Goal: Task Accomplishment & Management: Complete application form

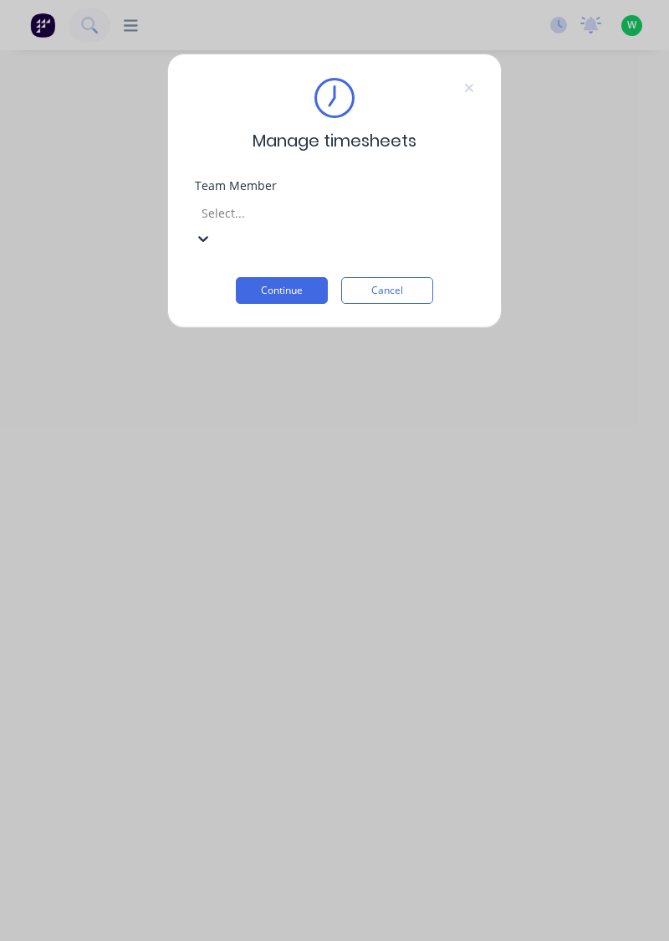
scroll to position [206, 0]
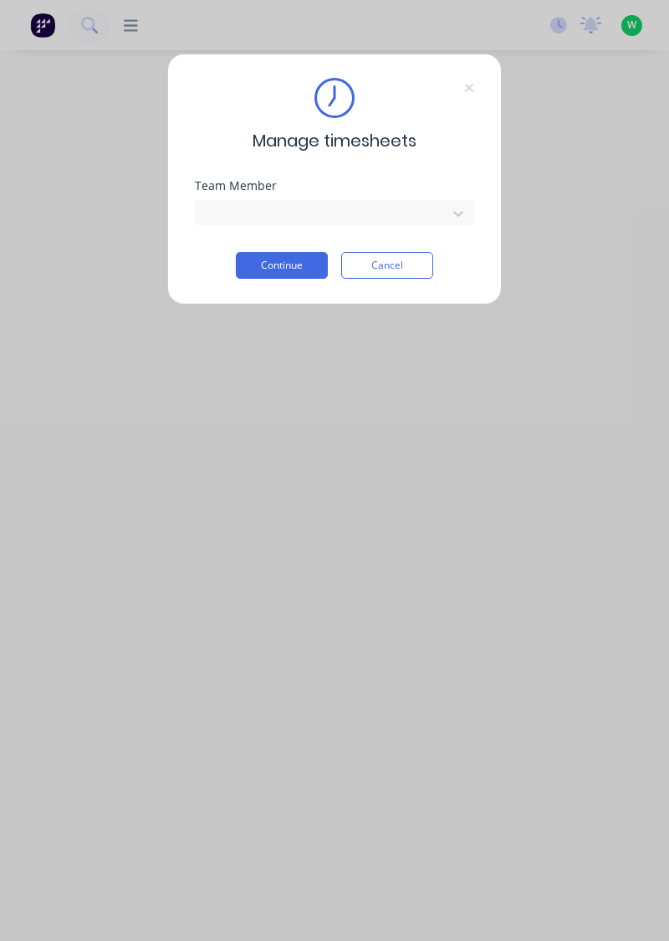
click at [294, 269] on button "Continue" at bounding box center [282, 265] width 92 height 27
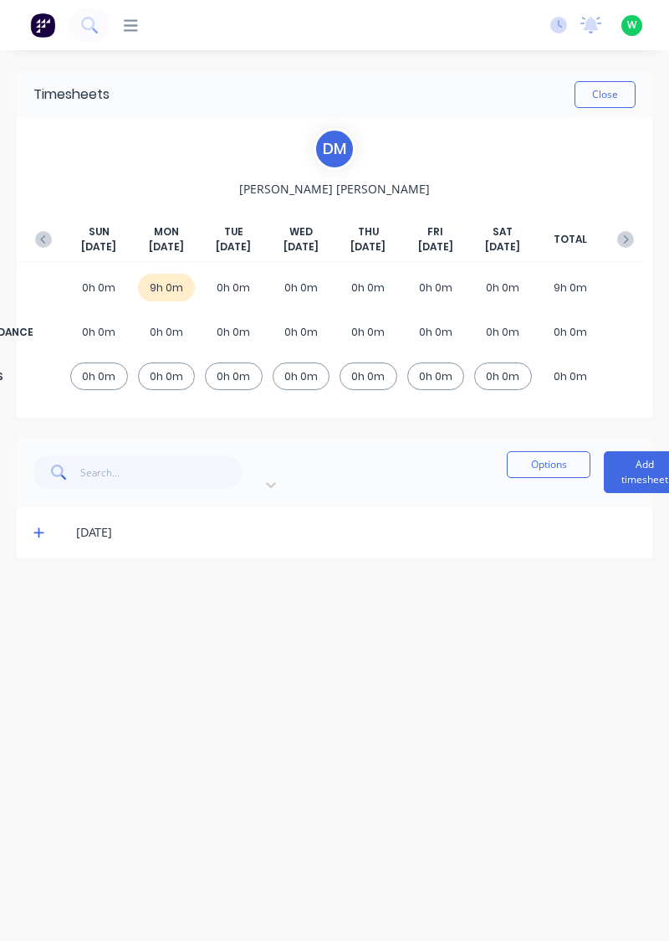
click at [604, 464] on button "Add timesheet" at bounding box center [645, 472] width 82 height 42
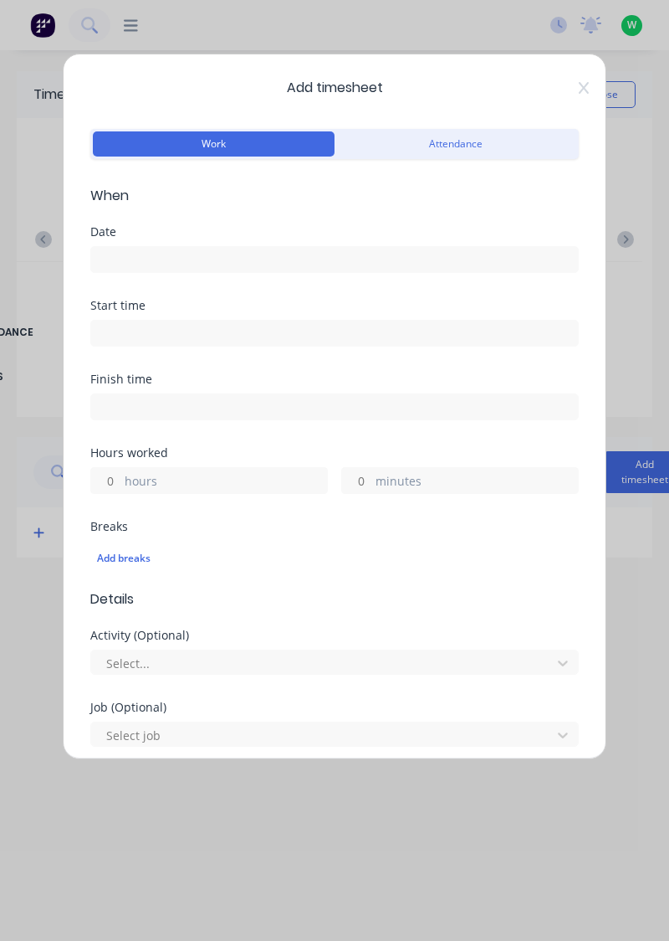
click at [192, 262] on input at bounding box center [334, 259] width 487 height 25
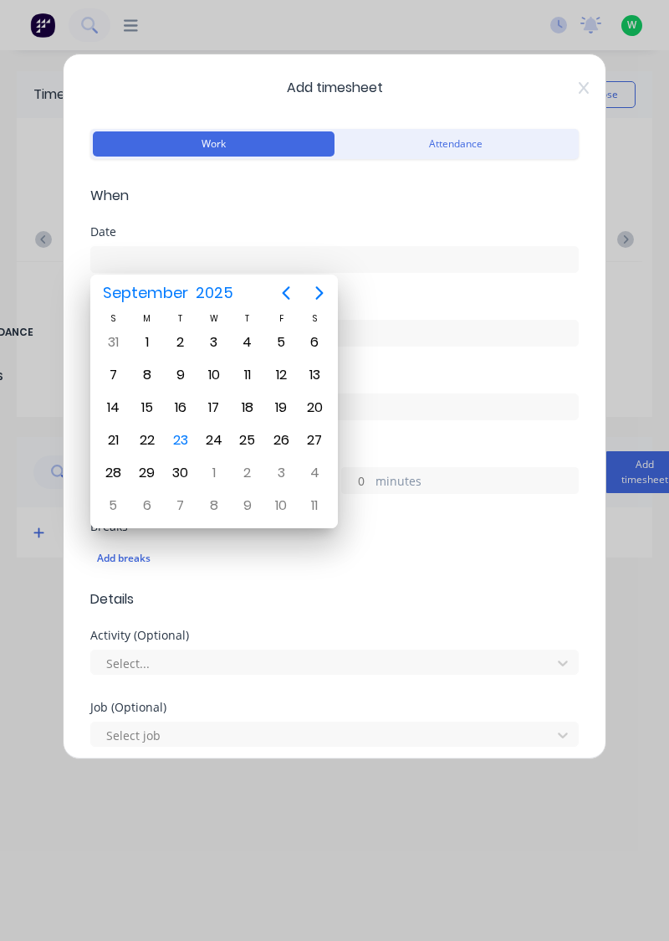
click at [187, 438] on div "23" at bounding box center [180, 440] width 25 height 25
type input "[DATE]"
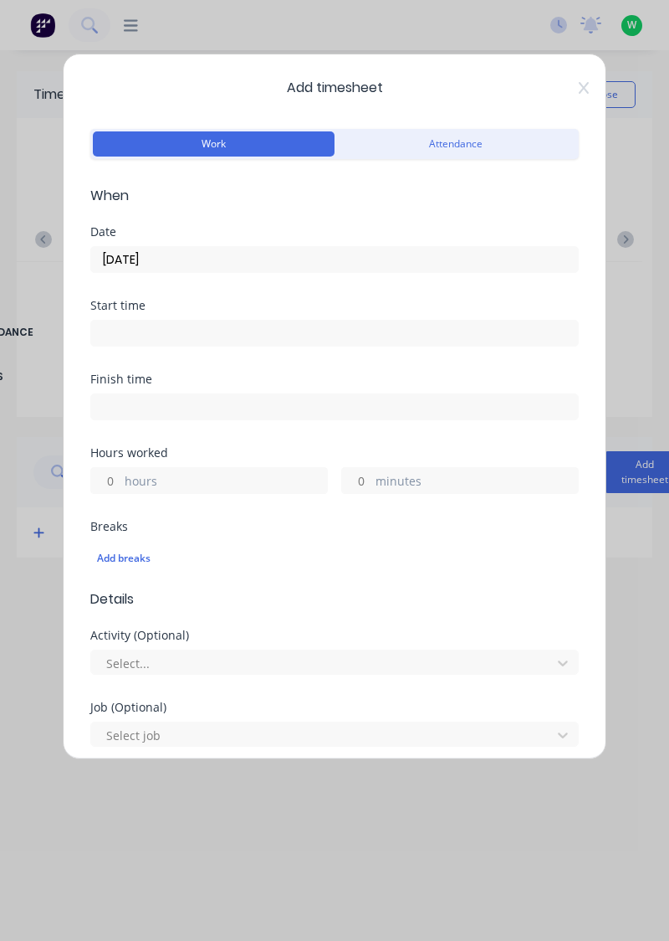
click at [194, 474] on label "hours" at bounding box center [226, 482] width 202 height 21
click at [120, 474] on input "hours" at bounding box center [105, 480] width 29 height 25
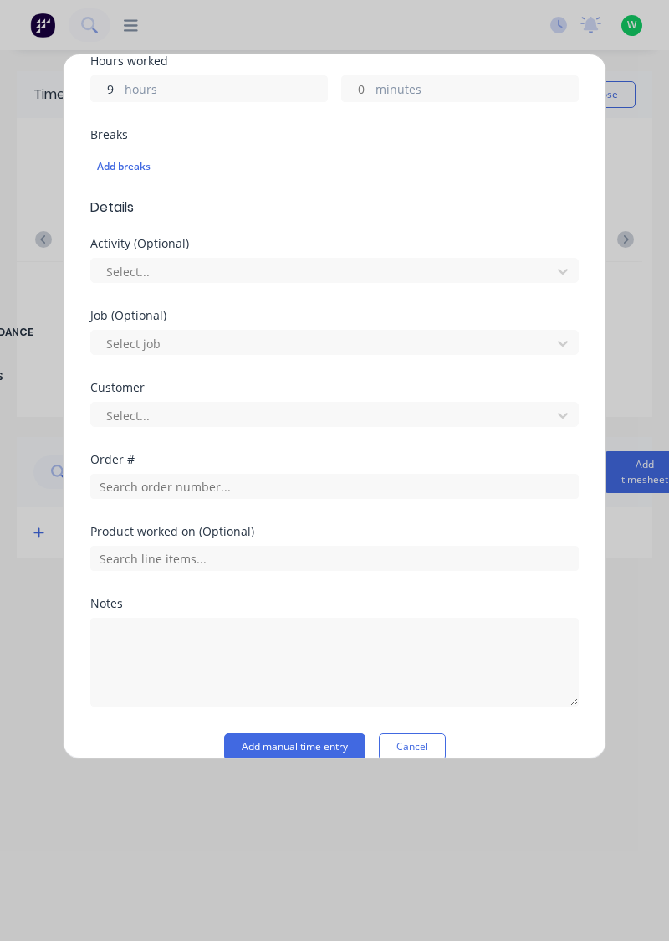
scroll to position [413, 0]
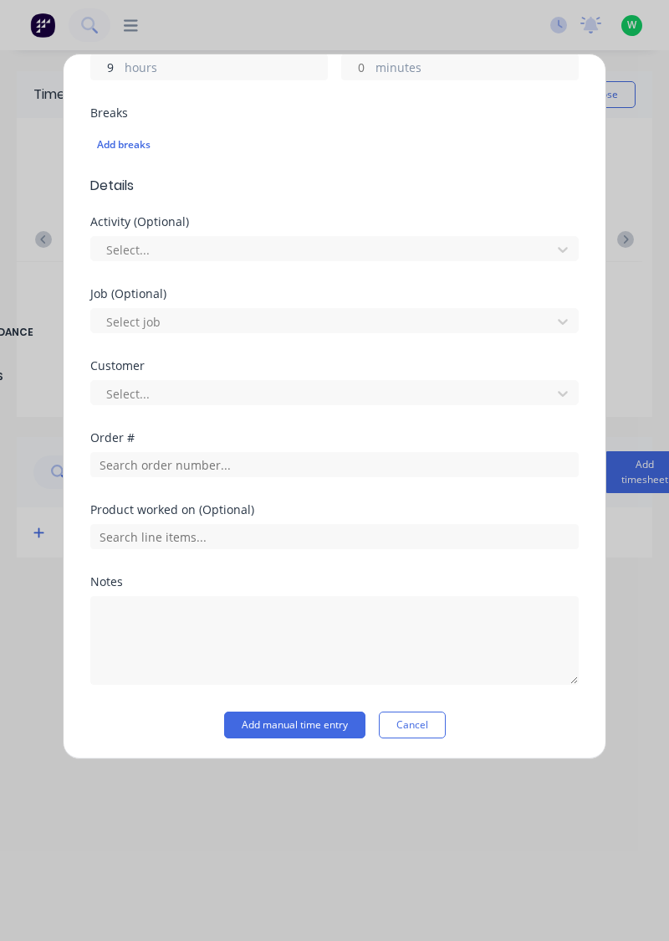
type input "9"
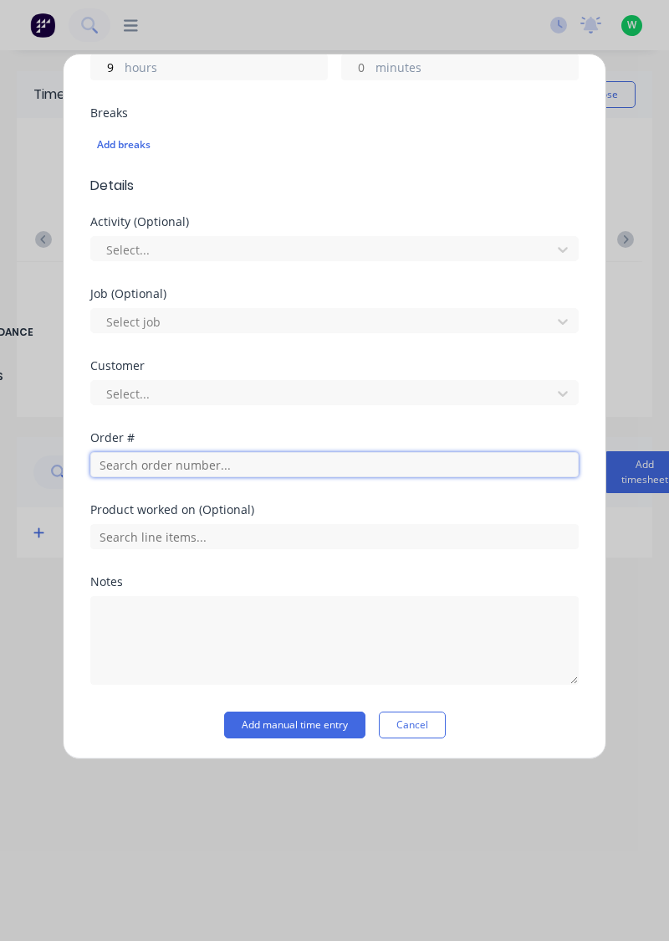
click at [242, 462] on input "text" at bounding box center [334, 464] width 489 height 25
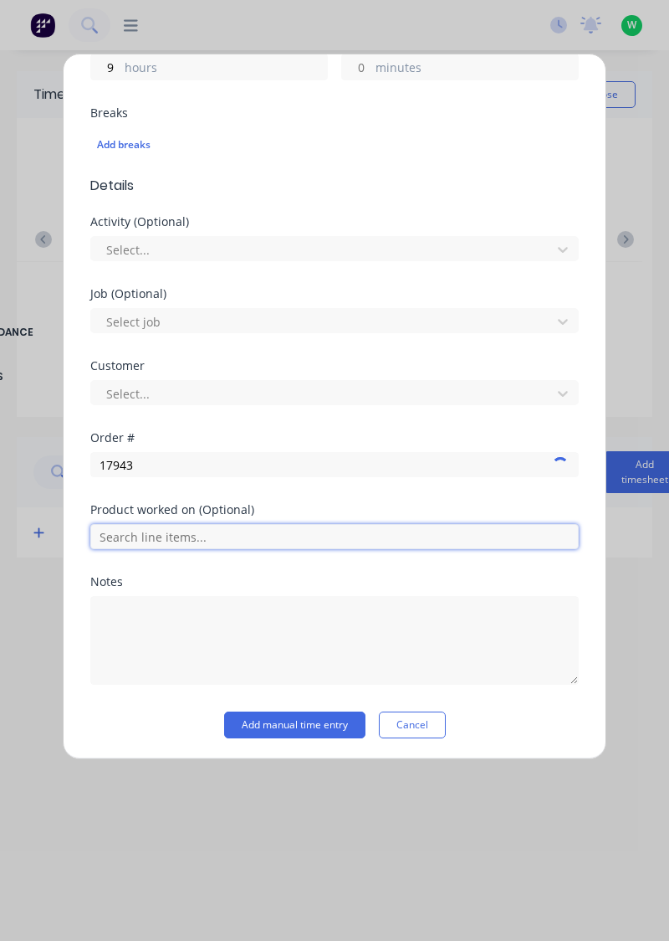
click at [204, 528] on input "text" at bounding box center [334, 536] width 489 height 25
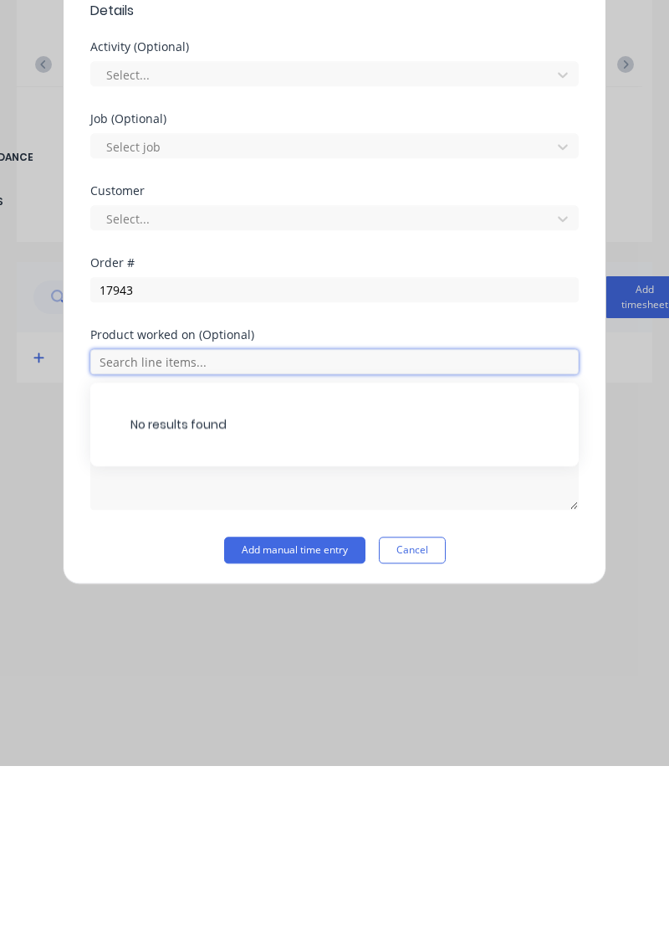
scroll to position [361, 0]
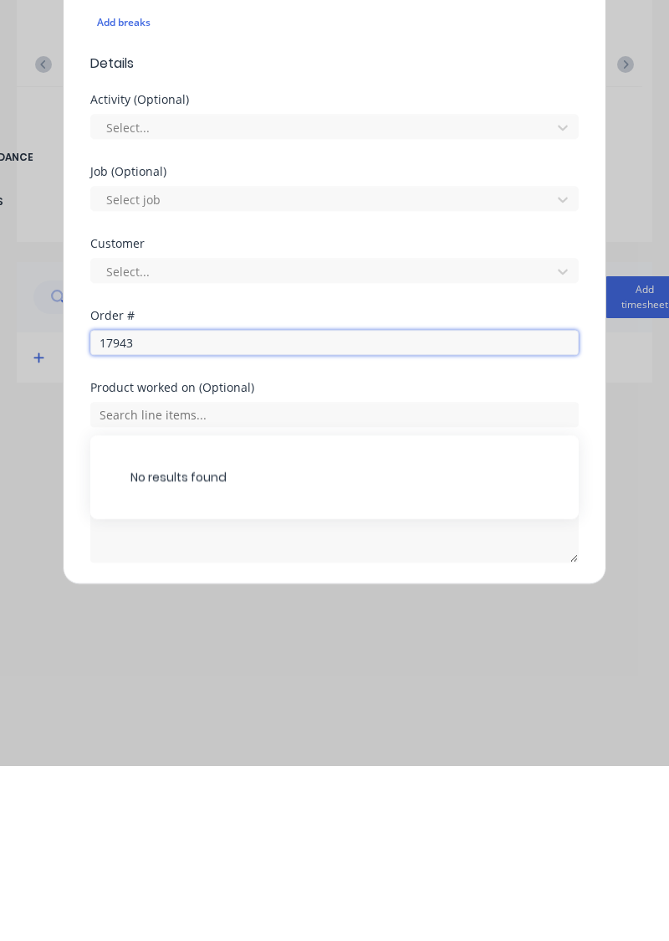
click at [181, 516] on input "17943" at bounding box center [334, 517] width 489 height 25
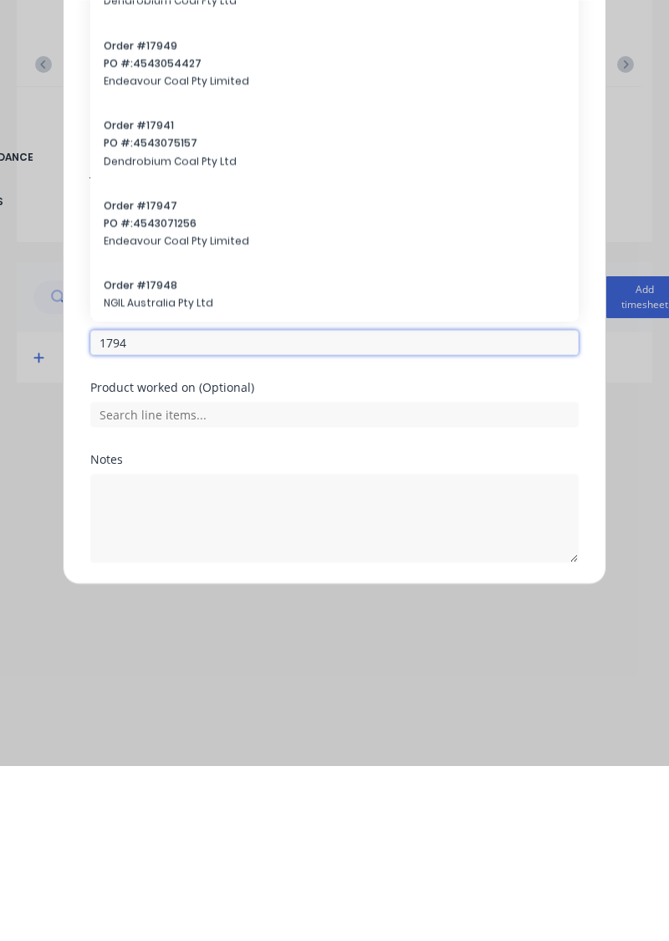
type input "17943"
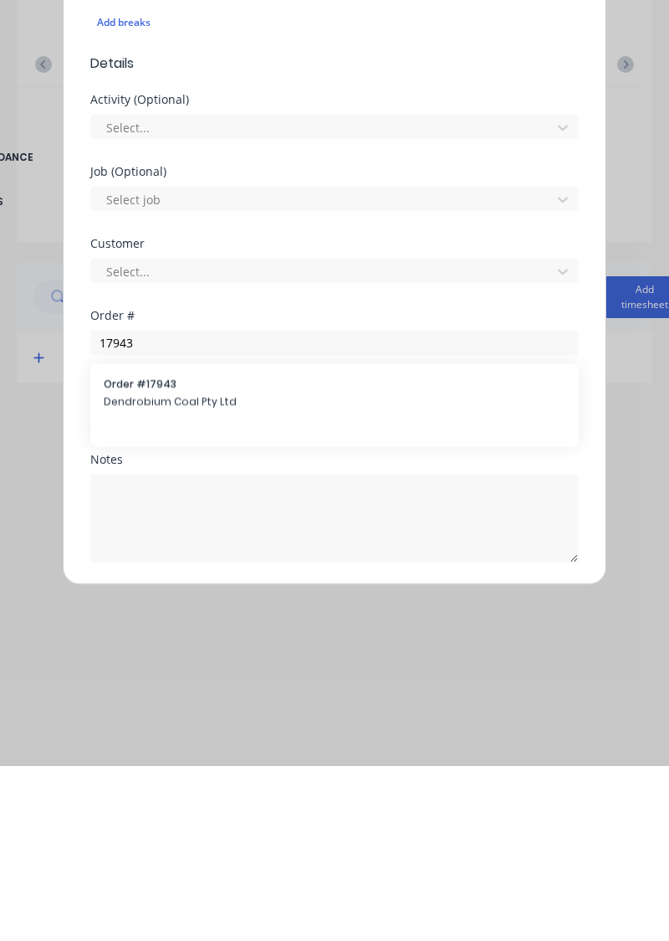
click at [149, 557] on span "Order # 17943" at bounding box center [335, 558] width 462 height 15
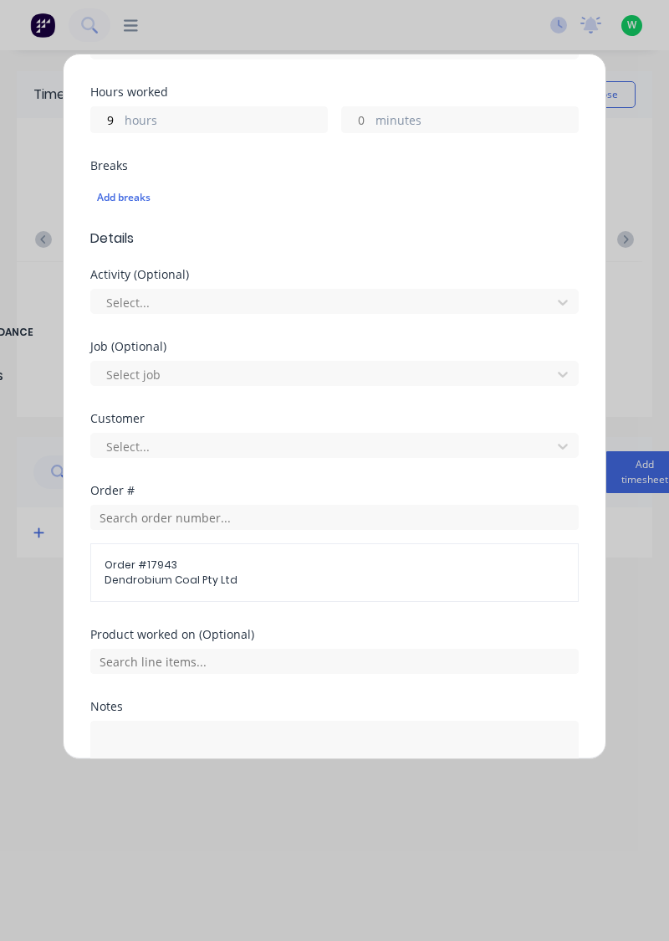
click at [283, 629] on div "Product worked on (Optional)" at bounding box center [334, 634] width 489 height 12
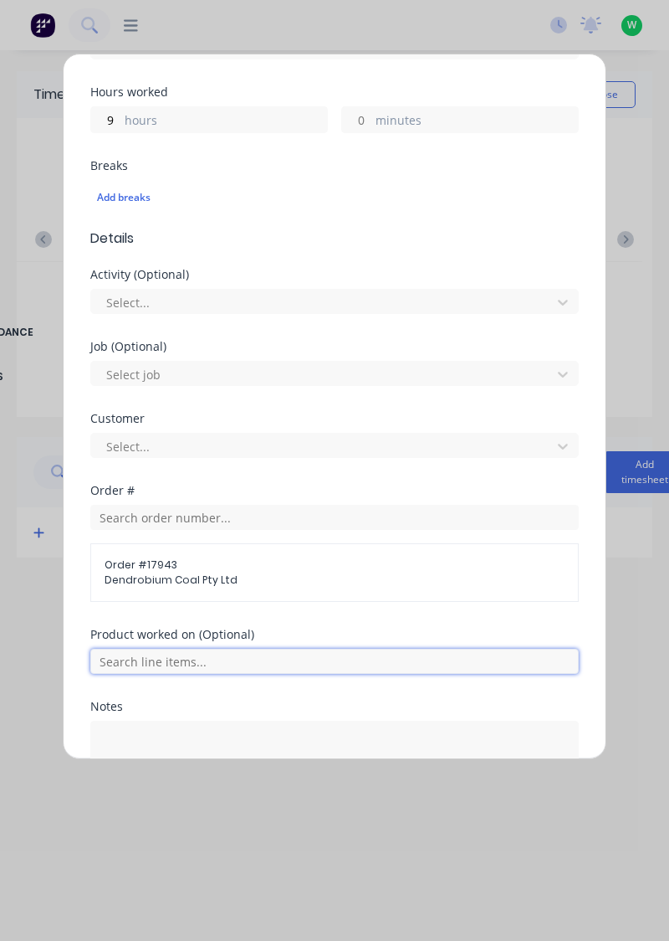
click at [280, 651] on input "text" at bounding box center [334, 660] width 489 height 25
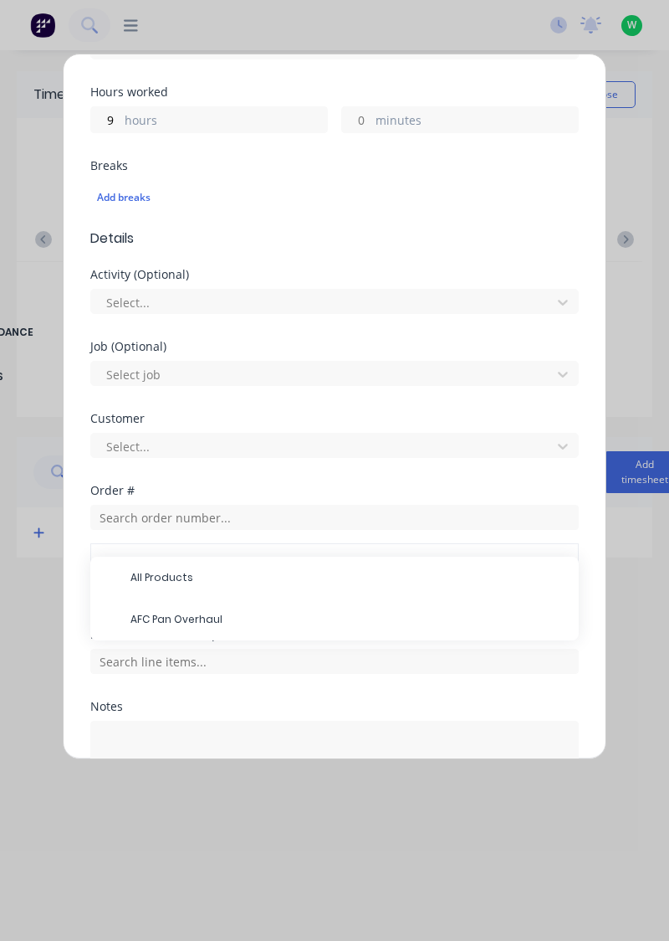
click at [219, 621] on span "AFC Pan Overhaul" at bounding box center [348, 619] width 435 height 15
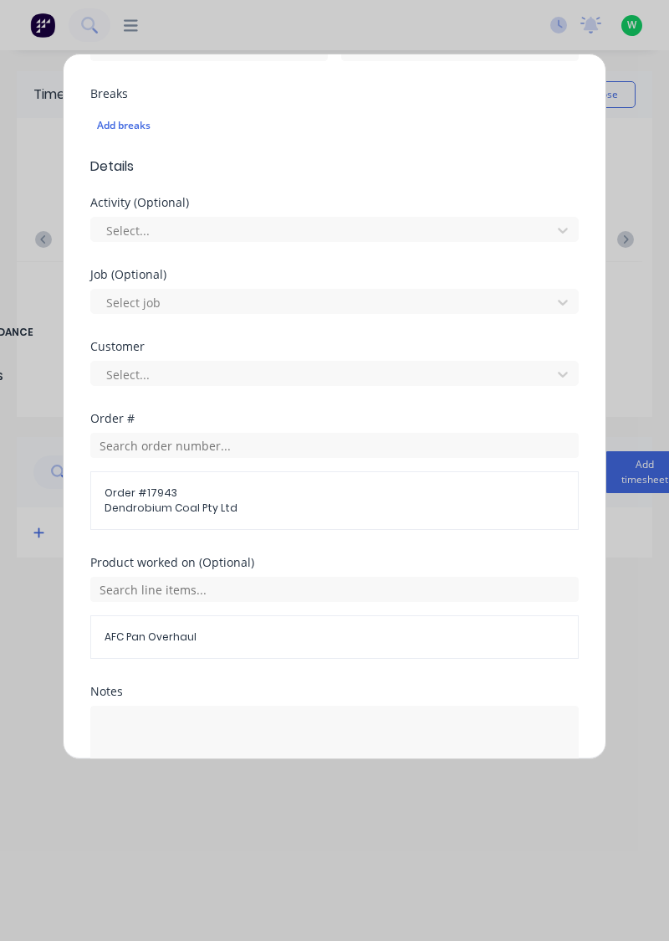
scroll to position [489, 0]
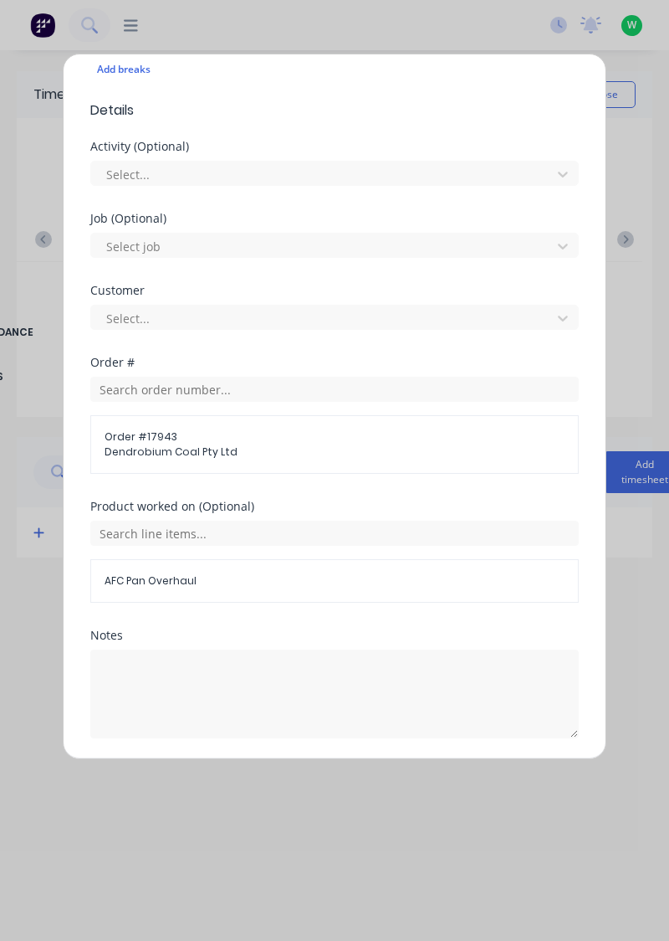
click at [328, 768] on button "Add manual time entry" at bounding box center [294, 778] width 141 height 27
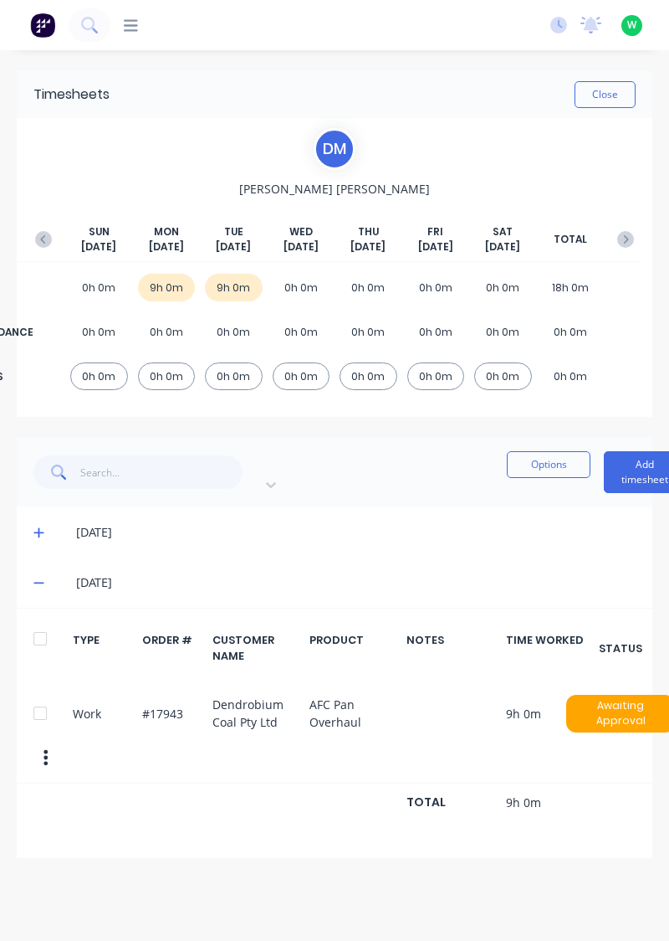
click at [606, 122] on div "[PERSON_NAME] [PERSON_NAME] [DATE] [DATE] [DATE] [DATE] [DATE] [DATE] [DATE] TO…" at bounding box center [335, 267] width 636 height 299
click at [627, 100] on button "Close" at bounding box center [605, 94] width 61 height 27
